Goal: Task Accomplishment & Management: Use online tool/utility

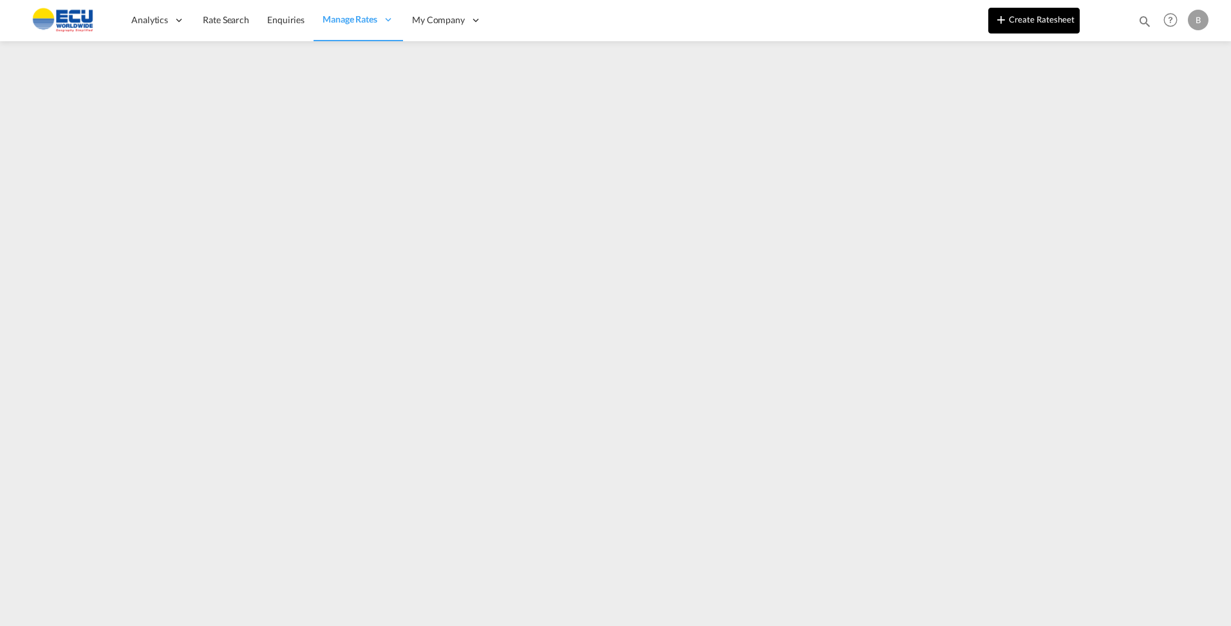
click at [1017, 24] on button "Create Ratesheet" at bounding box center [1033, 21] width 91 height 26
click at [1024, 29] on button "Create Ratesheet" at bounding box center [1033, 21] width 91 height 26
click at [1062, 17] on button "Create Ratesheet" at bounding box center [1033, 21] width 91 height 26
